Goal: Check status: Check status

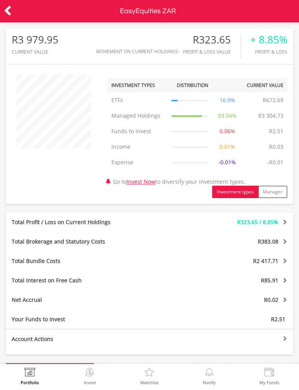
scroll to position [75, 96]
click at [9, 11] on icon at bounding box center [8, 10] width 8 height 15
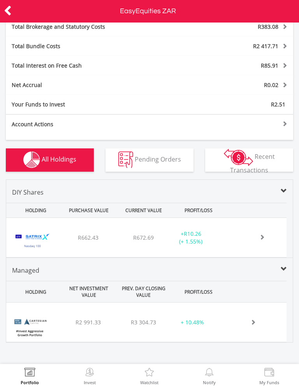
scroll to position [221, 0]
click at [248, 161] on img "button" at bounding box center [238, 157] width 29 height 17
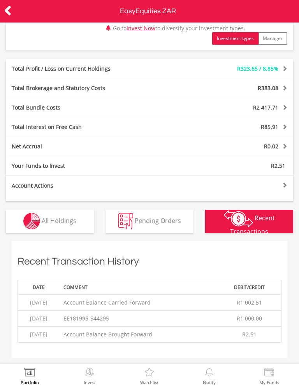
scroll to position [160, 0]
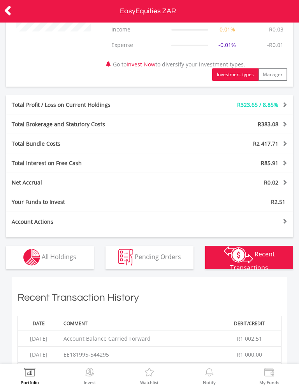
click at [155, 261] on span "Pending Orders" at bounding box center [158, 257] width 46 height 9
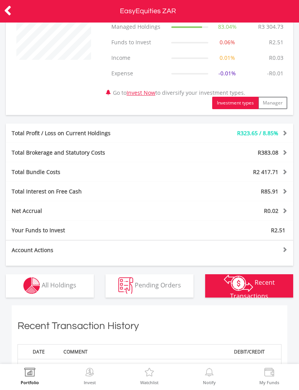
scroll to position [77, 0]
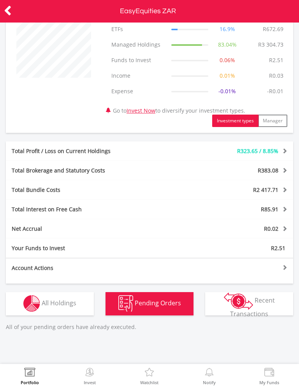
click at [63, 306] on span "All Holdings" at bounding box center [59, 303] width 35 height 9
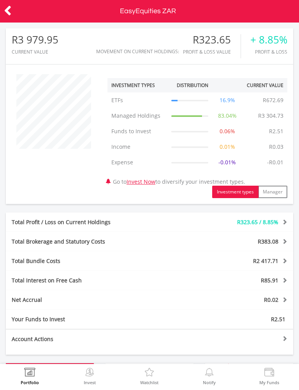
scroll to position [0, 0]
click at [5, 8] on icon at bounding box center [8, 10] width 8 height 15
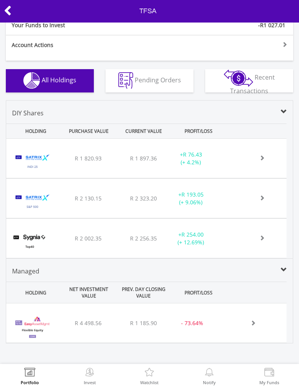
scroll to position [295, 0]
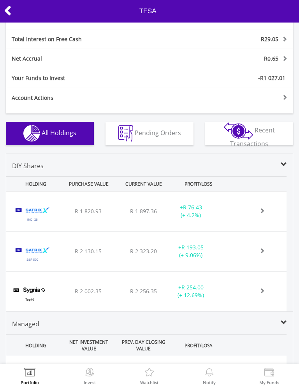
click at [167, 137] on span "Pending Orders" at bounding box center [158, 133] width 46 height 9
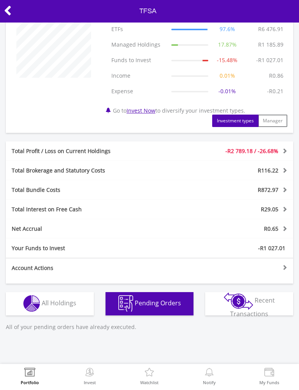
click at [248, 307] on img "button" at bounding box center [238, 301] width 29 height 17
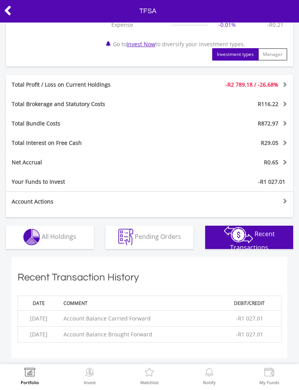
scroll to position [144, 0]
click at [9, 16] on icon at bounding box center [8, 10] width 8 height 15
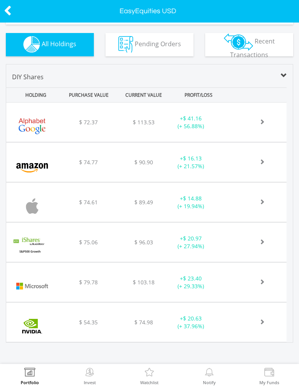
scroll to position [306, 0]
